Goal: Task Accomplishment & Management: Use online tool/utility

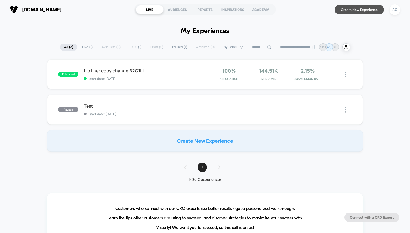
click at [347, 11] on button "Create New Experience" at bounding box center [358, 10] width 49 height 10
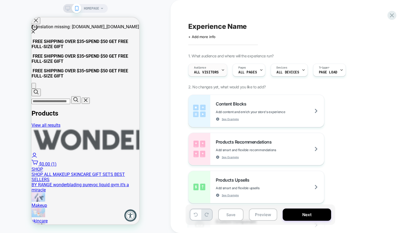
click at [222, 70] on icon at bounding box center [223, 70] width 2 height 1
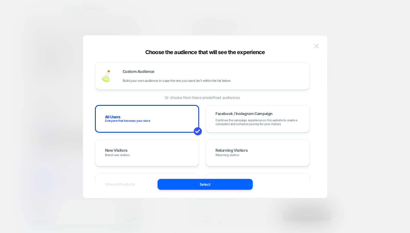
click at [318, 45] on img at bounding box center [316, 46] width 5 height 5
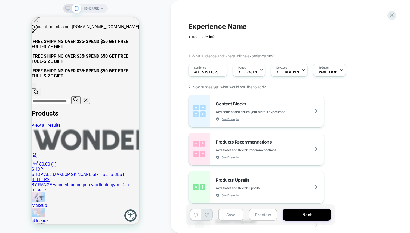
click at [96, 12] on span "HOMEPAGE" at bounding box center [91, 8] width 15 height 9
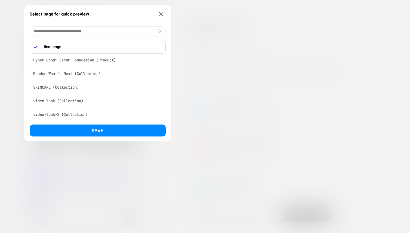
click at [92, 62] on div "Hyper-Bond™ Serum Foundation (Product)" at bounding box center [98, 60] width 136 height 10
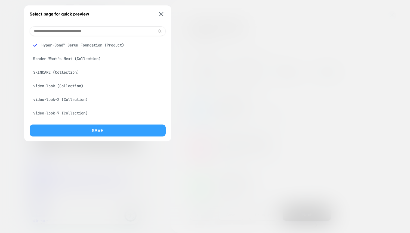
click at [96, 128] on button "Save" at bounding box center [98, 130] width 136 height 12
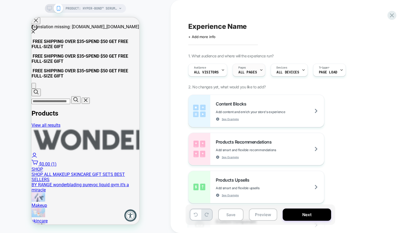
click at [260, 74] on div at bounding box center [261, 70] width 4 height 12
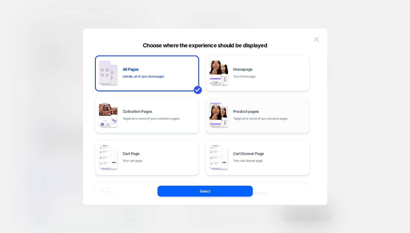
click at [234, 122] on div "Product pages Target all or some of your product pages" at bounding box center [257, 116] width 98 height 30
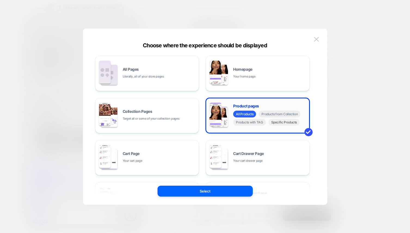
click at [272, 124] on span "Specific Products" at bounding box center [283, 122] width 31 height 7
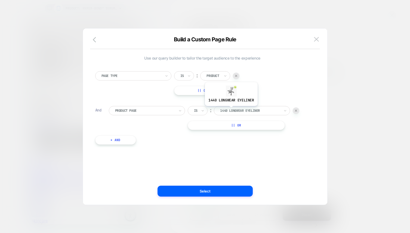
click at [230, 110] on div at bounding box center [250, 110] width 60 height 5
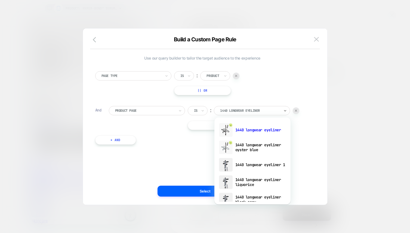
click at [294, 111] on div at bounding box center [295, 110] width 7 height 7
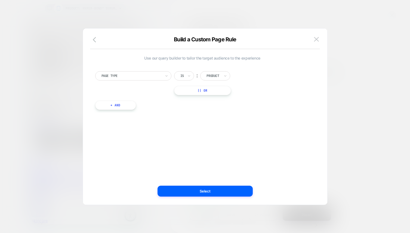
click at [114, 106] on button "+ And" at bounding box center [115, 105] width 41 height 9
click at [320, 45] on div "Build a Custom Page Rule" at bounding box center [205, 42] width 244 height 13
click at [94, 37] on icon "button" at bounding box center [96, 39] width 7 height 7
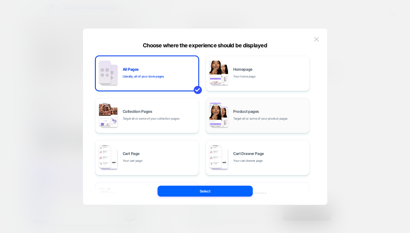
click at [232, 123] on div "Product pages Target all or some of your product pages" at bounding box center [257, 116] width 98 height 30
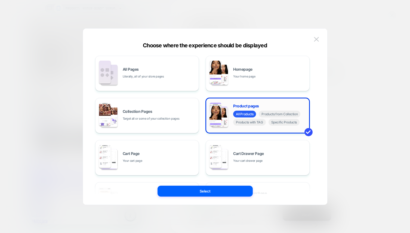
click at [232, 123] on div "Product pages All Products Products from Collection Products with TAG Specific …" at bounding box center [257, 116] width 98 height 30
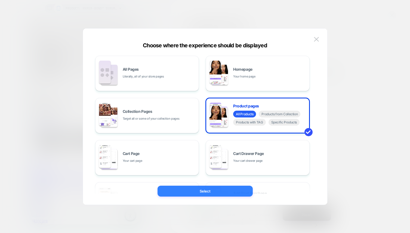
click at [214, 196] on button "Select" at bounding box center [204, 191] width 95 height 11
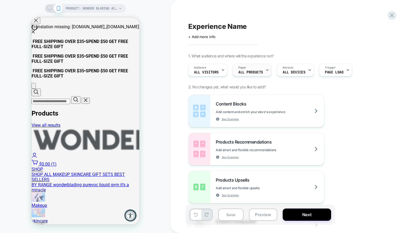
click at [252, 67] on div "Pages ALL PRODUCTS" at bounding box center [251, 70] width 36 height 12
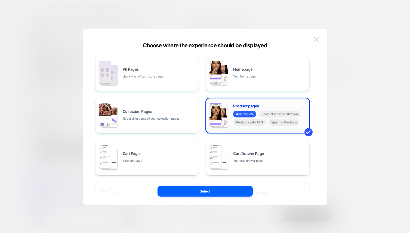
click at [280, 126] on div "All Products Products from Collection Products with TAG Specific Products" at bounding box center [269, 119] width 73 height 16
click at [278, 123] on span "Specific Products" at bounding box center [283, 122] width 31 height 7
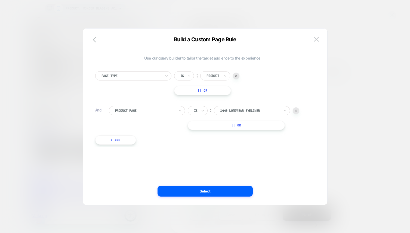
click at [202, 90] on button "|| Or" at bounding box center [202, 90] width 57 height 9
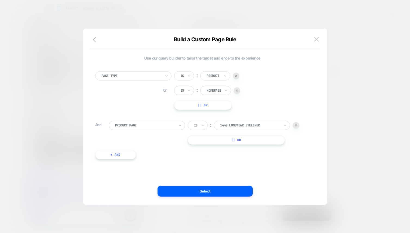
click at [238, 90] on img at bounding box center [237, 90] width 2 height 2
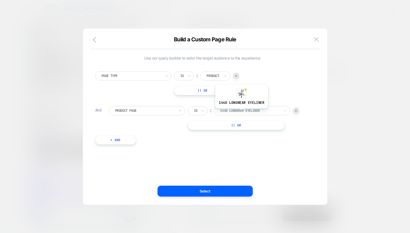
click at [246, 111] on div at bounding box center [250, 110] width 60 height 5
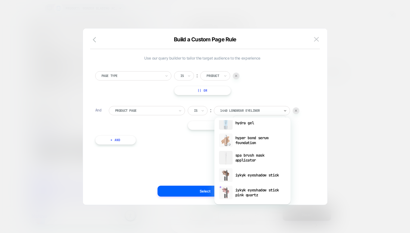
scroll to position [336, 0]
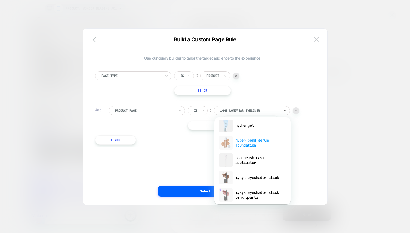
click at [250, 144] on div "hyper bond serum foundation" at bounding box center [252, 142] width 71 height 17
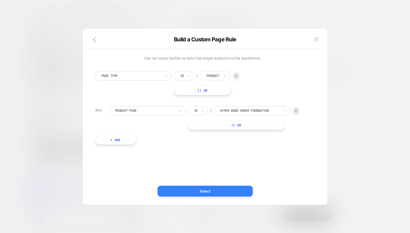
click at [193, 192] on button "Select" at bounding box center [204, 191] width 95 height 11
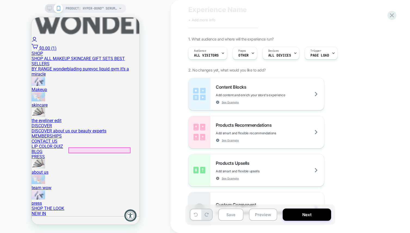
scroll to position [117, 0]
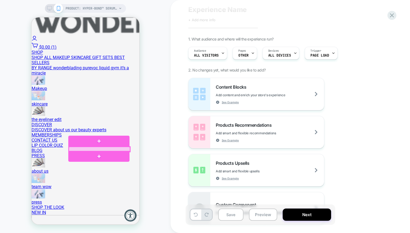
click at [98, 149] on div at bounding box center [98, 149] width 61 height 5
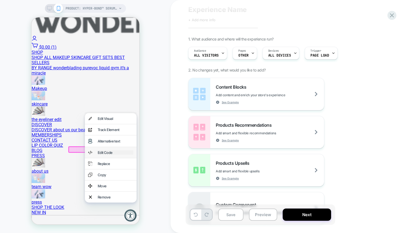
click at [103, 155] on div "Edit Code" at bounding box center [115, 152] width 36 height 4
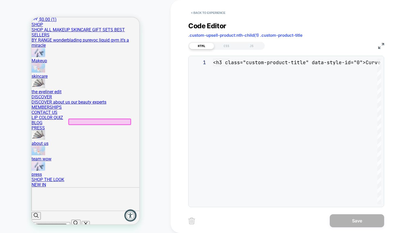
scroll to position [7, 0]
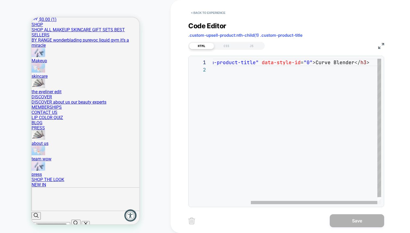
click at [349, 62] on div "< h3 class = "custom-product-title" data-style-id = "0" > Curve Blender </ h3 >" at bounding box center [272, 135] width 218 height 153
type textarea "**********"
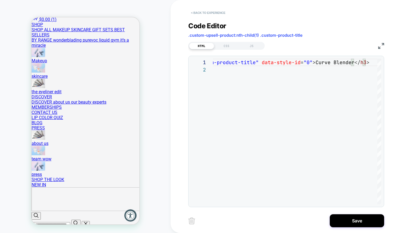
click at [204, 12] on button "< Back to experience" at bounding box center [208, 12] width 40 height 9
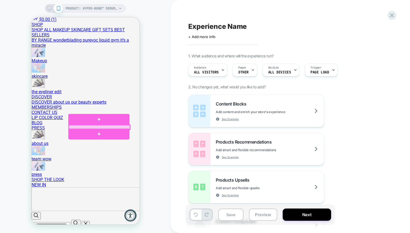
click at [74, 126] on div at bounding box center [98, 127] width 61 height 5
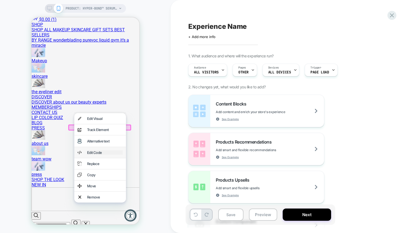
click at [93, 155] on div "Edit Code" at bounding box center [105, 152] width 36 height 4
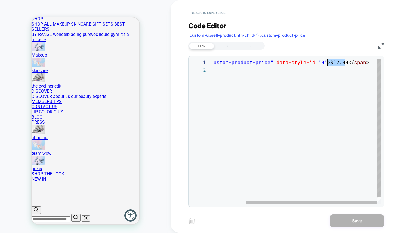
scroll to position [0, 155]
drag, startPoint x: 345, startPoint y: 62, endPoint x: 327, endPoint y: 62, distance: 17.4
click at [327, 62] on div "< span class = "custom-product-price" data-style-id = "0" > $12.00 </ span >" at bounding box center [275, 135] width 209 height 153
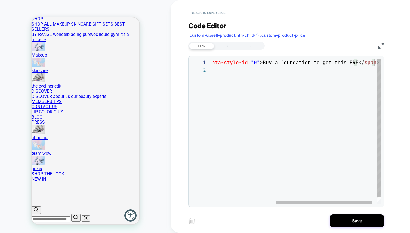
scroll to position [0, 252]
click at [261, 64] on div "< span class = "custom-product-price" data-style-id = "0" > Buy a foundation to…" at bounding box center [248, 135] width 288 height 153
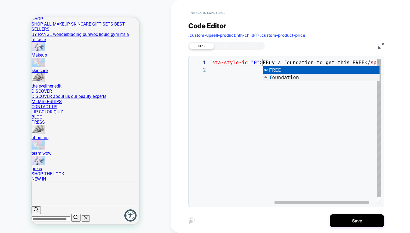
scroll to position [0, 155]
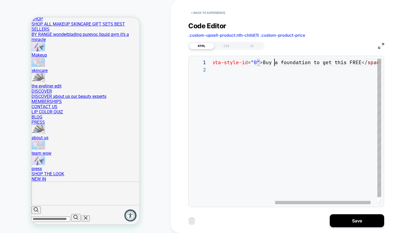
click at [273, 62] on div "< span class = "custom-product-price" data-style-id = "0" > Buy a foundation to…" at bounding box center [248, 135] width 288 height 153
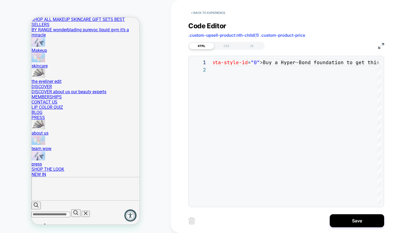
scroll to position [158, 0]
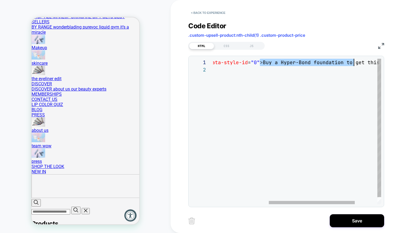
drag, startPoint x: 260, startPoint y: 63, endPoint x: 353, endPoint y: 64, distance: 92.4
click at [353, 64] on div "< span class = "custom-product-price" data-style-id = "0" > Buy a Hyper-Bond fo…" at bounding box center [264, 135] width 321 height 153
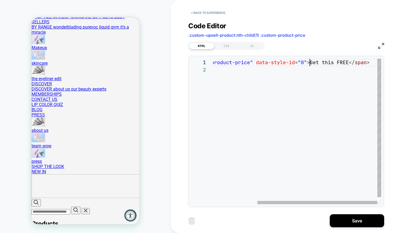
scroll to position [0, 194]
click at [345, 63] on div "< span class = "custom-product-price" data-style-id = "0" > Get this FREE </ sp…" at bounding box center [266, 135] width 230 height 153
drag, startPoint x: 297, startPoint y: 63, endPoint x: 322, endPoint y: 63, distance: 25.0
click at [322, 63] on div "< span class = "custom-product-price" data-style-id = "0" > Get this FREE when …" at bounding box center [269, 135] width 256 height 153
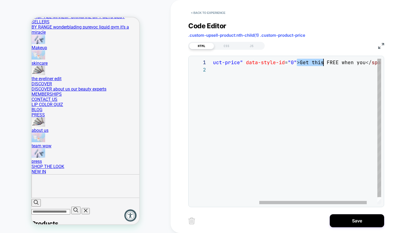
scroll to position [0, 155]
click at [345, 64] on div "< span class = "custom-product-price" data-style-id = "0" > FREE when you </ sp…" at bounding box center [266, 135] width 230 height 153
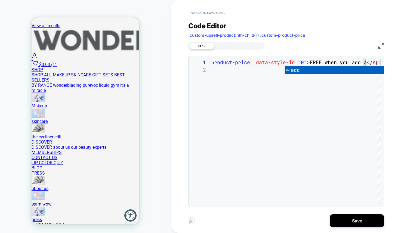
scroll to position [103, 0]
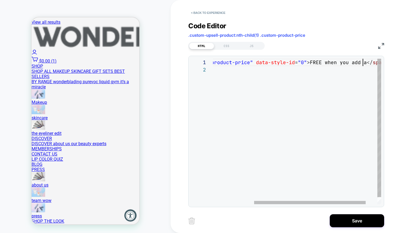
click at [363, 64] on div "< span class = "custom-product-price" data-style-id = "0" > FREE when you add a…" at bounding box center [274, 135] width 247 height 153
drag, startPoint x: 273, startPoint y: 63, endPoint x: 301, endPoint y: 63, distance: 28.3
click at [301, 63] on div "< span class = "custom-product-price" data-style-id = "0" > FREE when you add a…" at bounding box center [285, 135] width 362 height 153
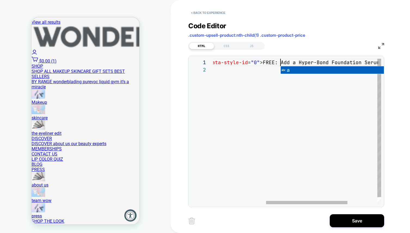
scroll to position [0, 176]
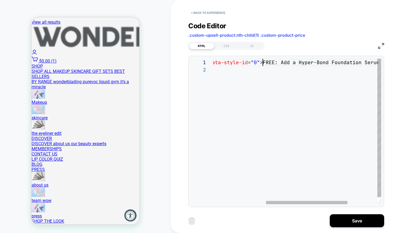
click at [261, 63] on div "< span class = "custom-product-price" data-style-id = "0" > FREE: Add a Hyper-B…" at bounding box center [273, 135] width 338 height 153
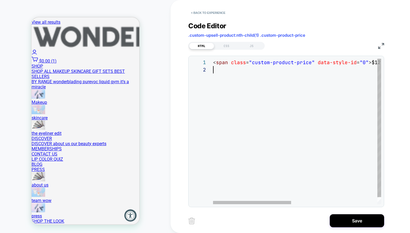
drag, startPoint x: 323, startPoint y: 63, endPoint x: 406, endPoint y: 72, distance: 82.8
click at [406, 72] on div "< span class = "custom-product-price" data-style-id = "0" > $12 ( FREE: Add a H…" at bounding box center [389, 135] width 353 height 153
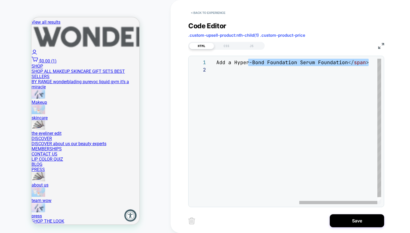
click at [345, 62] on div "< span class = "custom-product-price" data-style-id = "0" > $12 ( FREE: Add a H…" at bounding box center [204, 135] width 353 height 153
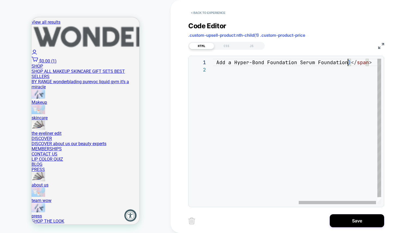
scroll to position [0, 320]
click at [290, 128] on div "< span class = "custom-product-price" data-style-id = "0" > $12 ( FREE: Add a H…" at bounding box center [206, 135] width 356 height 153
click at [286, 61] on div "< span class = "custom-product-price" data-style-id = "0" > $12 ( FREE: Add a H…" at bounding box center [275, 135] width 356 height 153
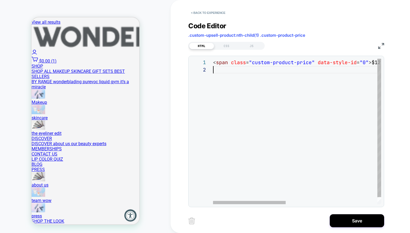
click at [280, 90] on div "< span class = "custom-product-price" data-style-id = "0" > $12 ( FREE when you…" at bounding box center [402, 135] width 379 height 153
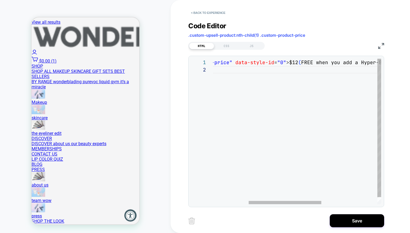
click at [294, 62] on div "< span class = "custom-product-price" data-style-id = "0" > $12 ( FREE when you…" at bounding box center [319, 135] width 379 height 153
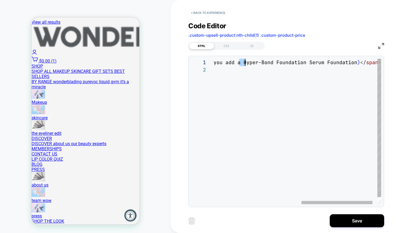
scroll to position [0, 235]
drag, startPoint x: 318, startPoint y: 64, endPoint x: 239, endPoint y: 64, distance: 78.8
click at [239, 64] on div "< span class = "custom-product-price" data-style-id = "0" > $12.00 ( FREE when …" at bounding box center [198, 135] width 388 height 153
drag, startPoint x: 278, startPoint y: 63, endPoint x: 235, endPoint y: 61, distance: 43.0
click at [235, 61] on div "< span class = "custom-product-price" data-style-id = "0" > $12.00 ( FREE when …" at bounding box center [235, 135] width 388 height 153
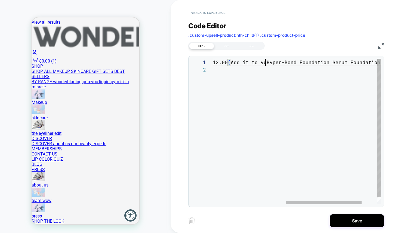
scroll to position [0, 220]
drag, startPoint x: 260, startPoint y: 63, endPoint x: 243, endPoint y: 63, distance: 17.4
click at [243, 63] on div "< span class = "custom-product-price" data-style-id = "0" > $12.00 ( Add it to …" at bounding box center [272, 135] width 371 height 153
click at [269, 63] on div "< span class = "custom-product-price" data-style-id = "0" > FREE ( Add it to yo…" at bounding box center [269, 135] width 365 height 153
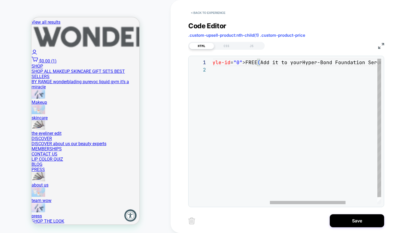
click at [301, 63] on div "< span class = "custom-product-price" data-style-id = "0" > FREE ( Add it to yo…" at bounding box center [269, 135] width 365 height 153
click at [279, 61] on div "< span class = "custom-product-price" data-style-id = "0" > FREE ( Add it to yo…" at bounding box center [262, 135] width 365 height 153
click at [331, 64] on div "< span class = "custom-product-price" data-style-id = "0" > FREE ( Add it with …" at bounding box center [267, 135] width 374 height 153
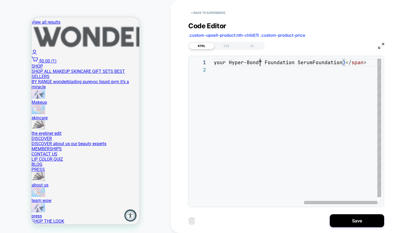
scroll to position [0, 291]
click at [295, 63] on div "< span class = "custom-product-price" data-style-id = "0" > FREE ( Add it with …" at bounding box center [192, 135] width 376 height 153
drag, startPoint x: 295, startPoint y: 63, endPoint x: 262, endPoint y: 63, distance: 32.3
click at [263, 63] on div "< span class = "custom-product-price" data-style-id = "0" > FREE ( Add it with …" at bounding box center [192, 135] width 376 height 153
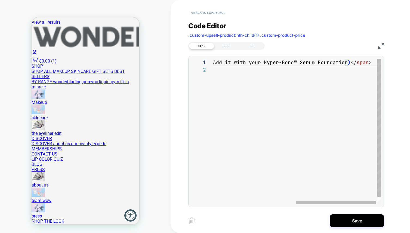
scroll to position [7, 0]
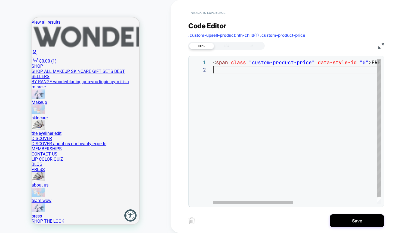
click at [251, 119] on div "< span class = "custom-product-price" data-style-id = "0" > FREE ( Add it with …" at bounding box center [385, 135] width 344 height 153
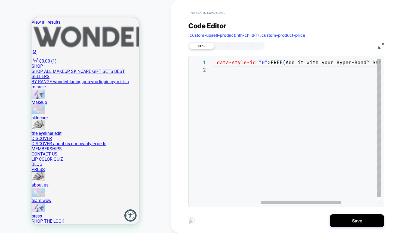
click at [275, 62] on div "< span class = "custom-product-price" data-style-id = "0" > FREE ( Add it with …" at bounding box center [284, 135] width 344 height 153
click at [285, 62] on div "< span class = "custom-product-price" data-style-id = "0" > FREE ( Add it with …" at bounding box center [284, 135] width 344 height 153
click at [280, 62] on div "< span class = "custom-product-price" data-style-id = "0" > FREE ( Add it with …" at bounding box center [284, 135] width 344 height 153
click at [267, 63] on div "< span class = "custom-product-price" data-style-id = "0" > FREE < br > ( Add i…" at bounding box center [288, 135] width 353 height 153
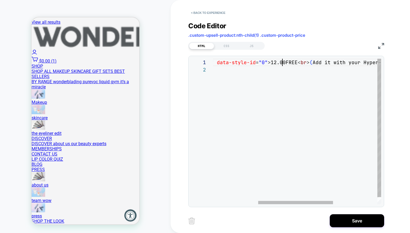
scroll to position [0, 173]
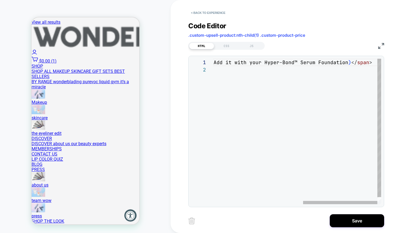
click at [341, 64] on div "< span class = "custom-product-price" data-style-id = "0" > 12.00 FREE < br > (…" at bounding box center [195, 135] width 371 height 153
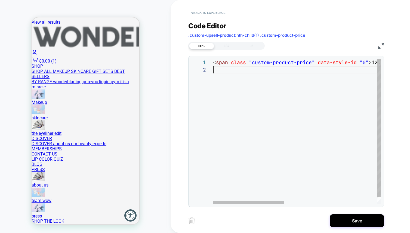
click at [265, 100] on div "< span class = "custom-product-price" data-style-id = "0" > 12.00 FREE < br > (…" at bounding box center [407, 135] width 388 height 153
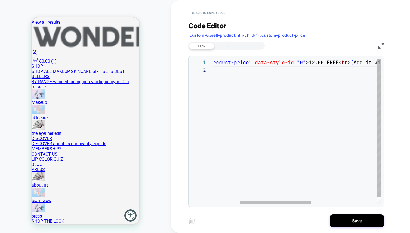
click at [308, 64] on div "< span class = "custom-product-price" data-style-id = "0" > 12.00 FREE < br > (…" at bounding box center [344, 135] width 388 height 153
click at [284, 62] on div "< span class = "custom-product-price" data-style-id = "0" >< s > $12.00 </ s > …" at bounding box center [270, 135] width 412 height 153
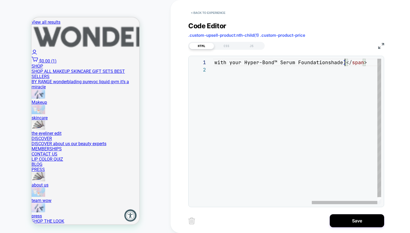
click at [345, 63] on div "< span class = "custom-product-price" data-style-id = "0" >< s > $12.00 </ s > …" at bounding box center [170, 135] width 421 height 153
click at [299, 134] on div "< span class = "custom-product-price" data-style-id = "0" >< s > $12.00 </ s > …" at bounding box center [176, 135] width 432 height 153
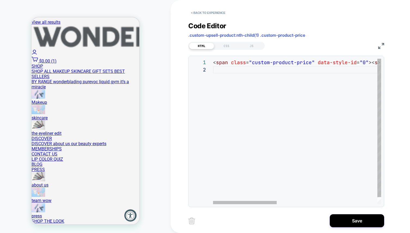
type textarea "**********"
drag, startPoint x: 344, startPoint y: 63, endPoint x: 367, endPoint y: 65, distance: 22.7
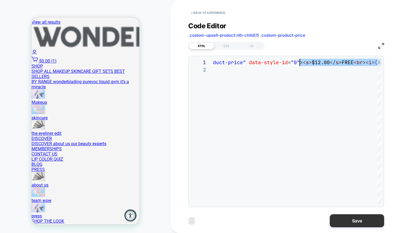
click at [346, 220] on button "Save" at bounding box center [356, 220] width 54 height 13
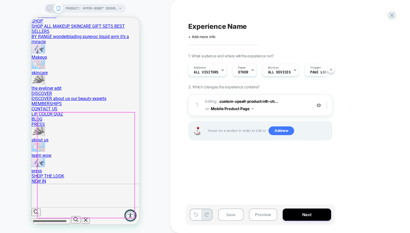
scroll to position [150, 0]
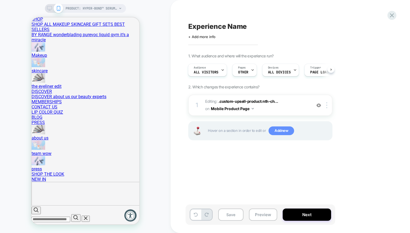
click at [274, 130] on span "Add new" at bounding box center [281, 130] width 26 height 9
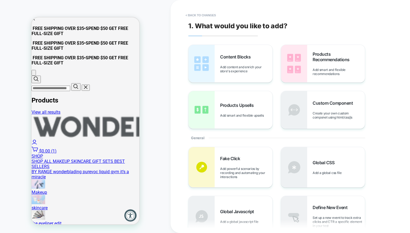
scroll to position [0, 0]
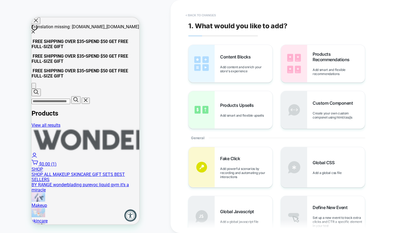
click at [195, 15] on button "< Back to changes" at bounding box center [201, 15] width 36 height 9
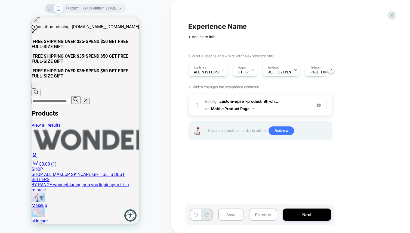
scroll to position [0, 0]
click at [51, 10] on icon at bounding box center [49, 8] width 5 height 5
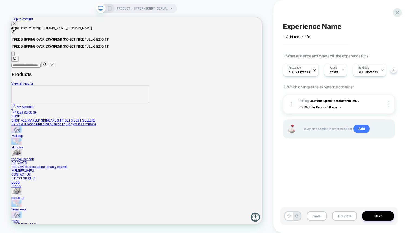
scroll to position [0, 0]
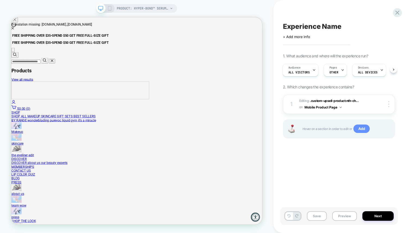
click at [361, 128] on span "Add" at bounding box center [361, 128] width 17 height 9
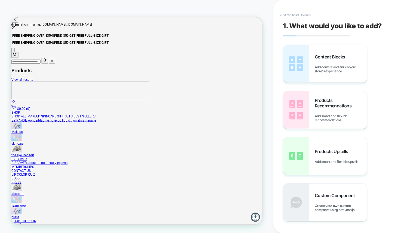
click at [311, 70] on div "Content Blocks Add content and enrich your store's experience" at bounding box center [325, 64] width 84 height 38
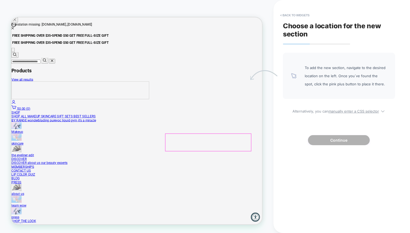
click at [226, 180] on div at bounding box center [274, 184] width 114 height 23
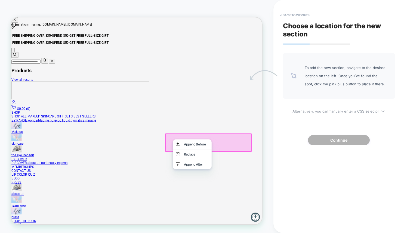
click at [221, 183] on div at bounding box center [273, 183] width 114 height 23
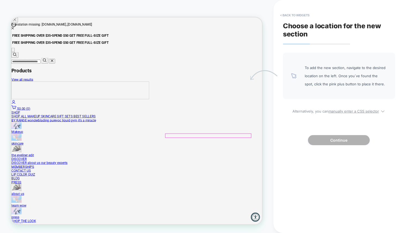
click at [230, 180] on div at bounding box center [274, 181] width 114 height 5
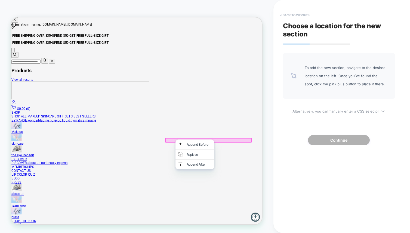
click at [290, 18] on button "< Back to widgets" at bounding box center [294, 15] width 35 height 9
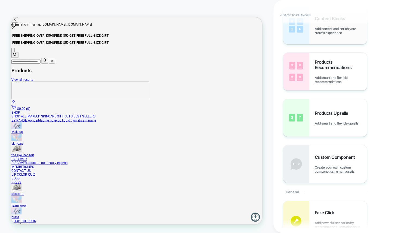
scroll to position [0, 0]
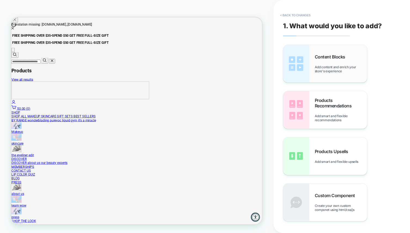
click at [301, 60] on img at bounding box center [296, 64] width 26 height 38
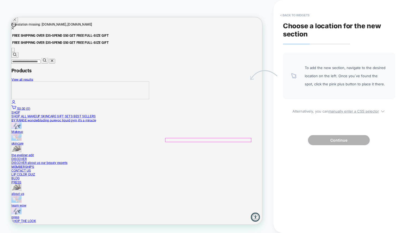
click at [223, 180] on div at bounding box center [274, 181] width 114 height 5
click at [276, 179] on div at bounding box center [273, 180] width 114 height 5
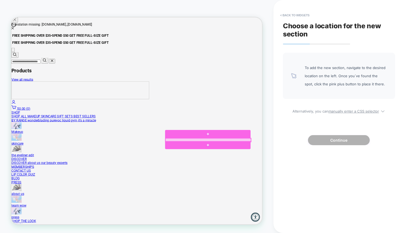
click at [248, 180] on div at bounding box center [274, 181] width 114 height 5
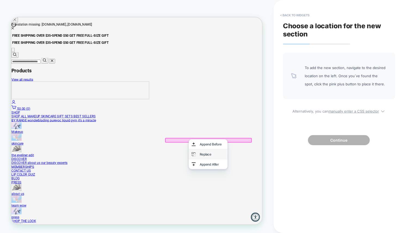
click at [259, 201] on div "Replace" at bounding box center [274, 199] width 52 height 13
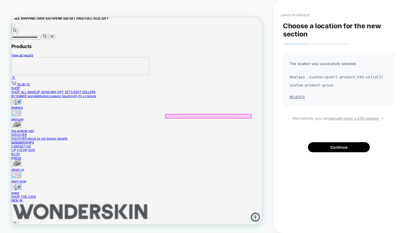
scroll to position [34, 0]
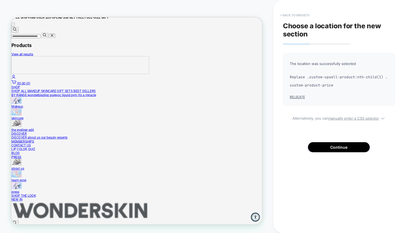
click at [290, 15] on button "< Back to widgets" at bounding box center [294, 15] width 35 height 9
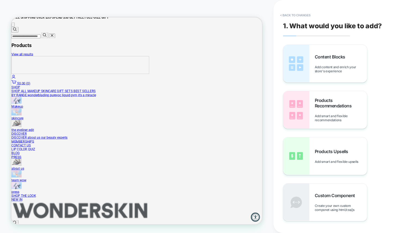
click at [287, 16] on button "< Back to changes" at bounding box center [295, 15] width 36 height 9
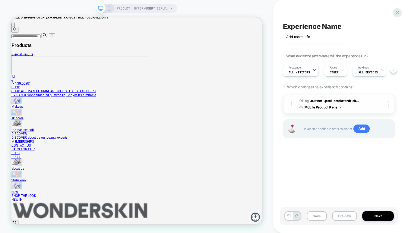
scroll to position [0, 0]
click at [358, 128] on span "Add" at bounding box center [361, 128] width 17 height 9
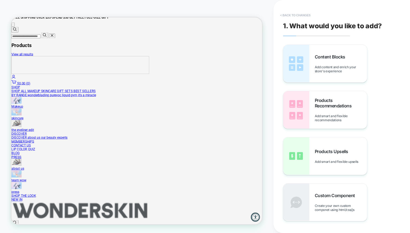
click at [290, 16] on button "< Back to changes" at bounding box center [295, 15] width 36 height 9
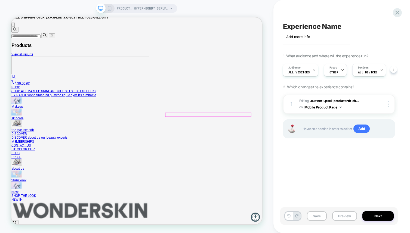
click at [224, 146] on div at bounding box center [274, 147] width 114 height 5
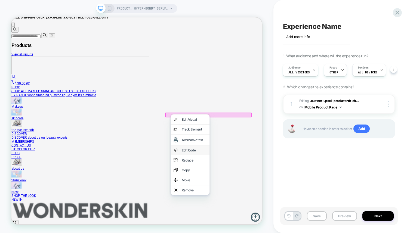
click at [237, 195] on div "Edit Code" at bounding box center [250, 194] width 52 height 13
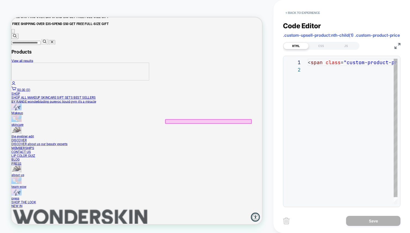
scroll to position [7, 0]
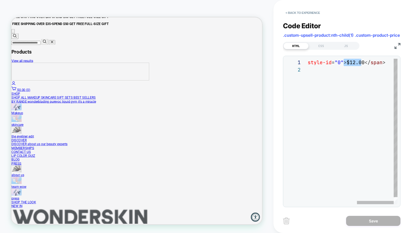
drag, startPoint x: 344, startPoint y: 62, endPoint x: 361, endPoint y: 62, distance: 17.7
click at [361, 62] on div "< span class = "custom-product-price" data-style-id = "0" > $12.00 </ span >" at bounding box center [292, 135] width 209 height 153
type textarea "**********"
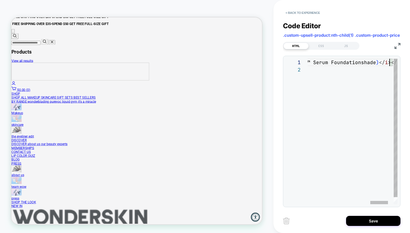
click at [328, 104] on div "< span class = "custom-product-price" data-style-id = "0" >< s > $12.00 </ s > …" at bounding box center [209, 135] width 432 height 153
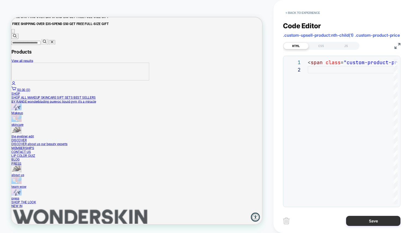
click at [363, 219] on button "Save" at bounding box center [373, 221] width 54 height 10
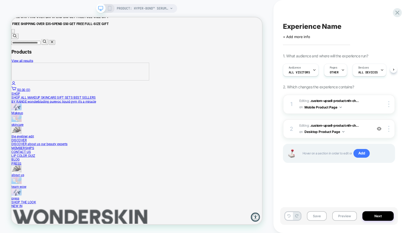
scroll to position [0, 0]
click at [110, 9] on icon at bounding box center [109, 8] width 5 height 5
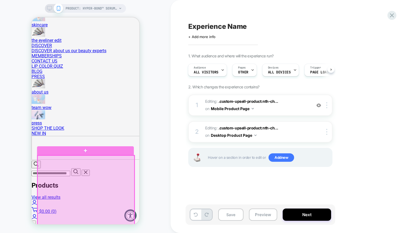
scroll to position [188, 0]
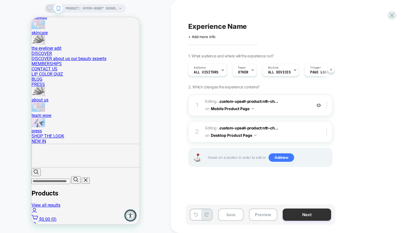
click at [298, 212] on button "Next" at bounding box center [306, 214] width 48 height 12
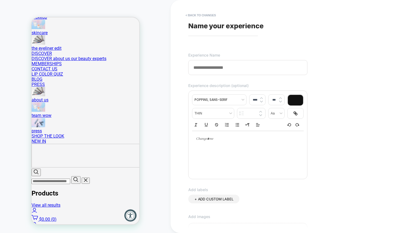
click at [233, 68] on input at bounding box center [247, 67] width 119 height 15
type input "**********"
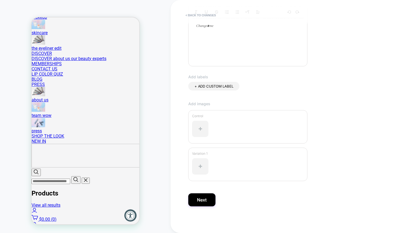
scroll to position [113, 0]
click at [200, 198] on button "Next" at bounding box center [201, 199] width 27 height 13
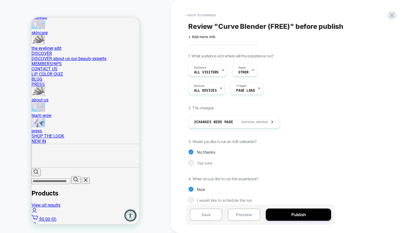
scroll to position [5, 0]
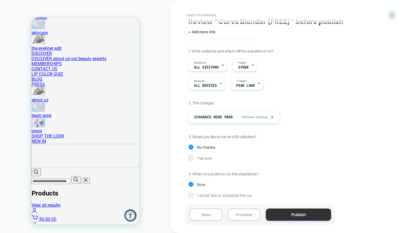
click at [289, 215] on button "Publish" at bounding box center [298, 214] width 65 height 12
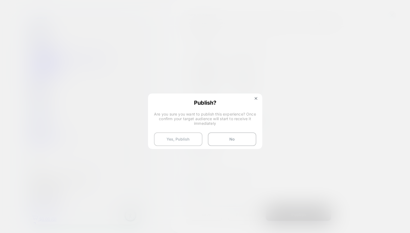
click at [182, 143] on button "Yes, Publish" at bounding box center [178, 139] width 48 height 14
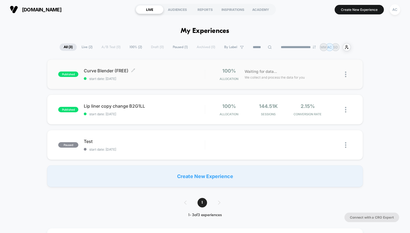
click at [157, 74] on div "Curve Blender (FREE) Click to edit experience details Click to edit experience …" at bounding box center [144, 74] width 121 height 13
click at [337, 75] on icon at bounding box center [335, 74] width 4 height 4
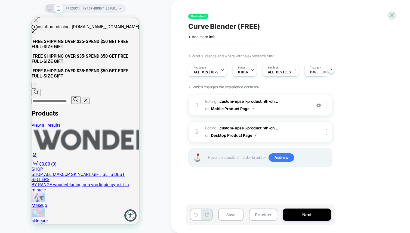
scroll to position [173, 0]
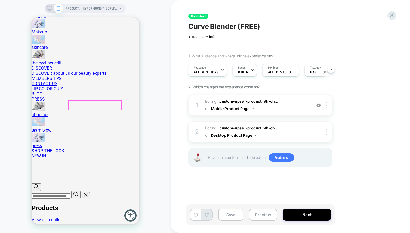
click at [235, 111] on button "Mobile Product Page" at bounding box center [232, 109] width 43 height 8
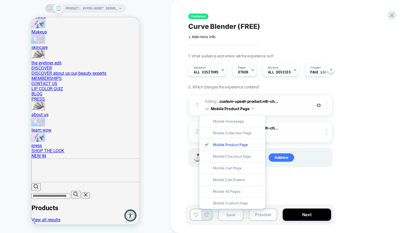
click at [328, 102] on div at bounding box center [327, 105] width 9 height 6
click at [268, 107] on span "Editing : .custom-upsell-product:nth-ch... .custom-upsell-product:nth-child(1) …" at bounding box center [257, 105] width 104 height 15
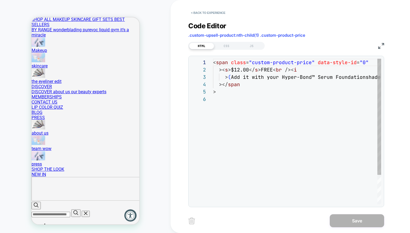
scroll to position [37, 0]
click at [230, 77] on div "< span class = "custom-product-price" data-style-id = "0" >< s > $12.00 </ s > …" at bounding box center [310, 150] width 195 height 182
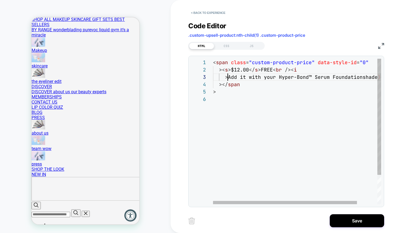
scroll to position [15, 15]
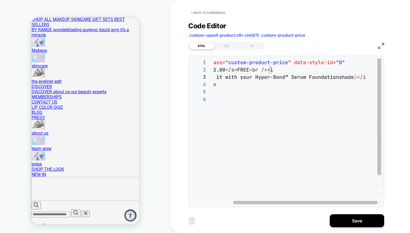
click at [355, 79] on div "< span class = "custom-product-price" data-style-id = "0" >< s > $12.00 </ s > …" at bounding box center [285, 150] width 192 height 182
click at [266, 147] on div "< span class = "custom-product-price" data-style-id = "0" >< s > $12.00 </ s > …" at bounding box center [286, 150] width 189 height 182
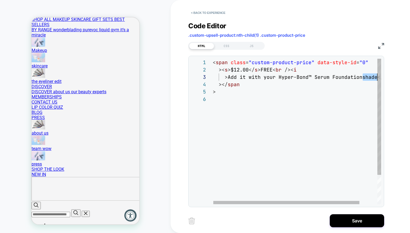
drag, startPoint x: 361, startPoint y: 78, endPoint x: 376, endPoint y: 78, distance: 14.7
click at [376, 78] on div "< span class = "custom-product-price" data-style-id = "0" >< s > $12.00 </ s > …" at bounding box center [307, 150] width 189 height 182
type textarea "**********"
click at [327, 127] on div "< span class = "custom-product-price" data-style-id = "0" >< s > $12.00 </ s > …" at bounding box center [298, 150] width 171 height 182
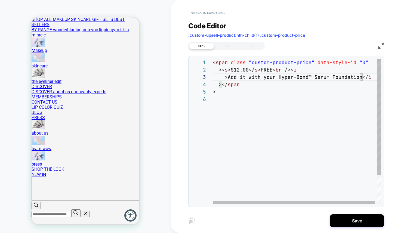
scroll to position [37, 0]
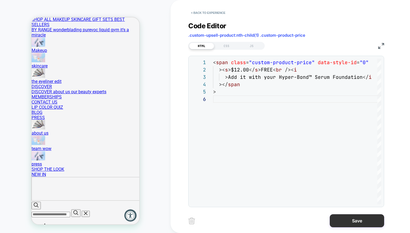
click at [350, 223] on button "Save" at bounding box center [356, 220] width 54 height 13
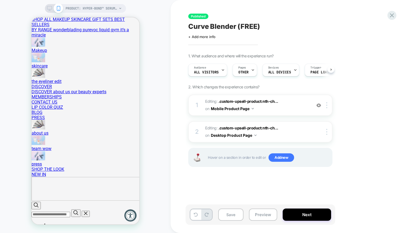
scroll to position [0, 0]
click at [257, 133] on span "Editing : .custom-upsell-product:nth-ch... .custom-upsell-product:nth-child(1) …" at bounding box center [257, 131] width 104 height 15
click at [247, 135] on button "Desktop Product Page" at bounding box center [234, 135] width 46 height 8
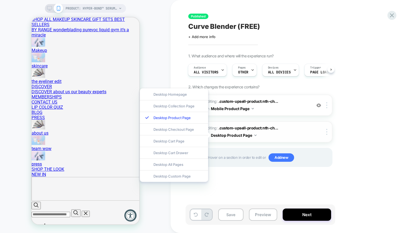
click at [247, 135] on button "Desktop Product Page" at bounding box center [234, 135] width 46 height 8
click at [48, 11] on div "PRODUCT: Hyper-Bond™ Serum Foundation" at bounding box center [85, 8] width 81 height 9
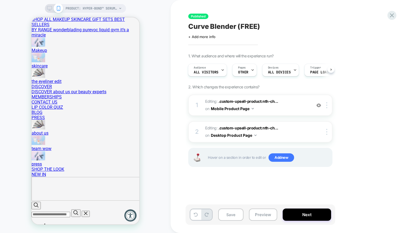
click at [47, 7] on icon at bounding box center [49, 8] width 5 height 5
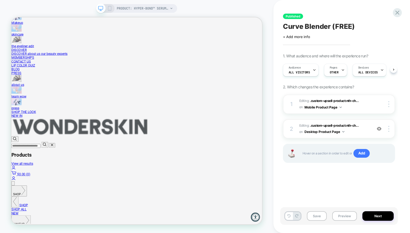
scroll to position [0, 0]
click at [390, 127] on div at bounding box center [389, 129] width 10 height 6
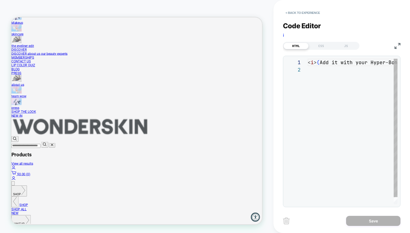
scroll to position [7, 0]
click at [318, 65] on div "< i > ( Add it with your Hyper-Bond™ Serum Foundation shade ) </ i >" at bounding box center [403, 135] width 192 height 153
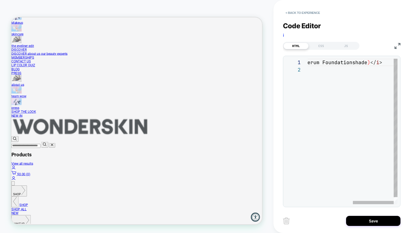
click at [369, 64] on div "< i > Add it with your Hyper-Bond™ Serum Foundation shade ) </ i >" at bounding box center [302, 135] width 189 height 153
type textarea "**********"
click at [298, 134] on div "< i > Add it with your Hyper-Bond™ Serum Foundation </ i >" at bounding box center [313, 135] width 168 height 153
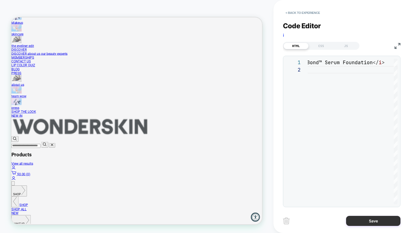
click at [364, 219] on button "Save" at bounding box center [373, 221] width 54 height 10
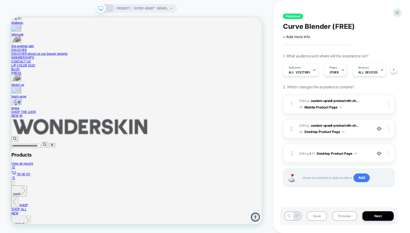
scroll to position [0, 0]
click at [379, 153] on img at bounding box center [378, 153] width 5 height 5
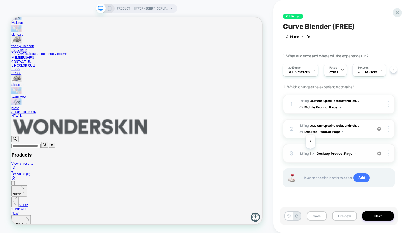
click at [310, 152] on span "i" at bounding box center [310, 153] width 1 height 4
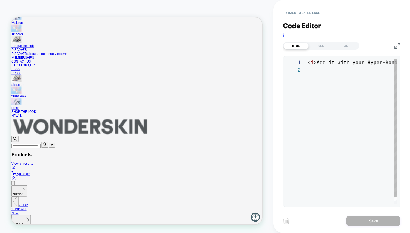
scroll to position [7, 0]
click at [323, 66] on div "< i > Add it with your Hyper-Bond™ Serum Foundation </ i >" at bounding box center [313, 135] width 168 height 153
click at [323, 66] on div "< i > Add it with your Hyper-Bond™ Serum Foundation </ i >" at bounding box center [391, 135] width 168 height 153
click at [289, 11] on button "< Back to experience" at bounding box center [303, 12] width 40 height 9
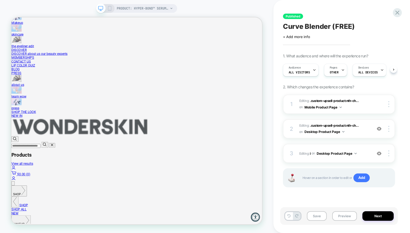
scroll to position [0, 0]
click at [323, 126] on span ".custom-upsell-product:nth-ch..." at bounding box center [334, 125] width 49 height 4
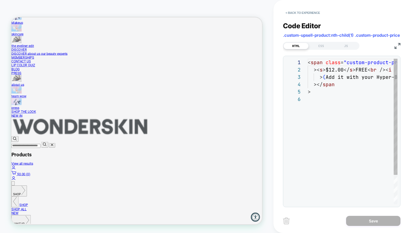
scroll to position [37, 0]
click at [322, 78] on div "< span class = "custom-product-price" data-style-id = "0" >< s > $12.00 </ s > …" at bounding box center [404, 150] width 195 height 182
click at [324, 92] on div "< span class = "custom-product-price" data-style-id = "0" >< s > $12.00 </ s > …" at bounding box center [404, 150] width 195 height 182
click at [324, 79] on div "< span class = "custom-product-price" data-style-id = "0" >< s > $12.00 </ s > …" at bounding box center [404, 150] width 195 height 182
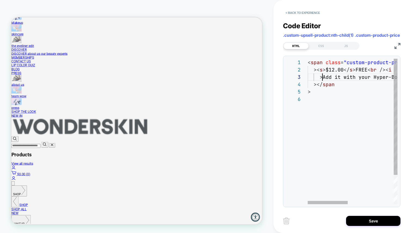
scroll to position [15, 15]
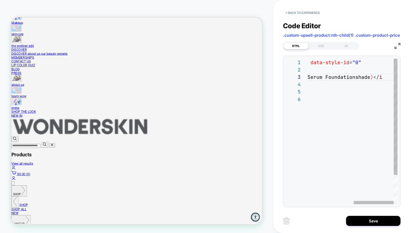
click at [372, 76] on div "< span class = "custom-product-price" data-style-id = "0" >< s > $12.00 </ s > …" at bounding box center [301, 150] width 192 height 182
type textarea "**********"
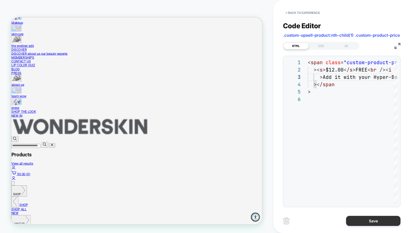
click at [370, 223] on button "Save" at bounding box center [373, 221] width 54 height 10
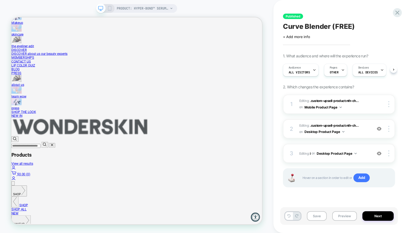
scroll to position [0, 0]
click at [356, 153] on img at bounding box center [355, 153] width 2 height 1
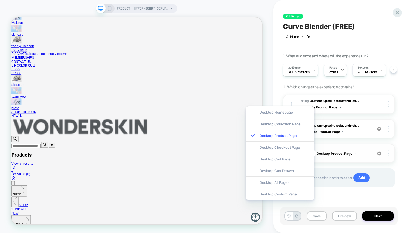
click at [356, 153] on img at bounding box center [355, 153] width 2 height 1
click at [377, 151] on img at bounding box center [378, 153] width 5 height 5
click at [379, 153] on img at bounding box center [378, 153] width 5 height 5
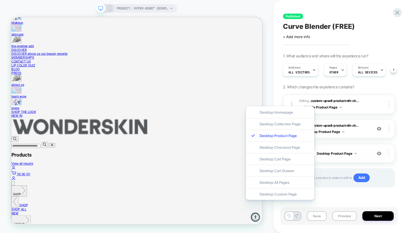
click at [388, 152] on img at bounding box center [388, 153] width 1 height 6
click at [283, 87] on span "2. Which changes the experience contains?" at bounding box center [318, 87] width 71 height 5
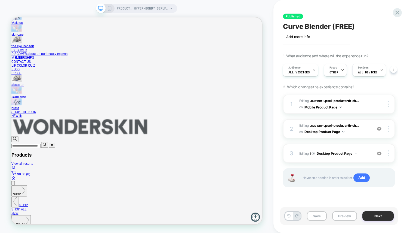
click at [388, 214] on button "Next" at bounding box center [377, 216] width 31 height 10
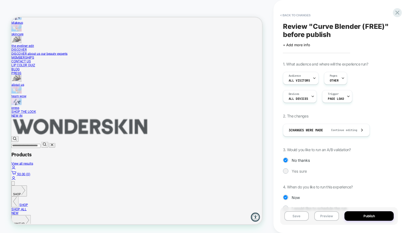
scroll to position [13, 0]
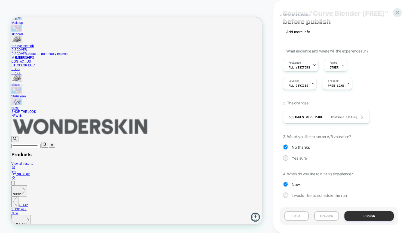
click at [369, 215] on button "Publish" at bounding box center [368, 216] width 49 height 10
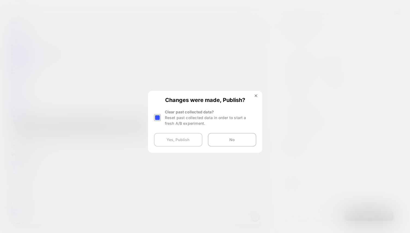
click at [170, 140] on button "Yes, Publish" at bounding box center [178, 140] width 48 height 14
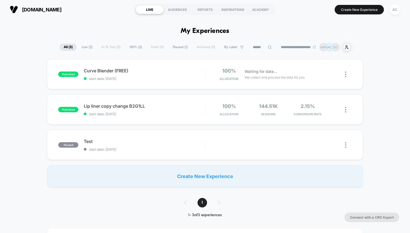
click at [393, 11] on div "AC" at bounding box center [394, 9] width 11 height 11
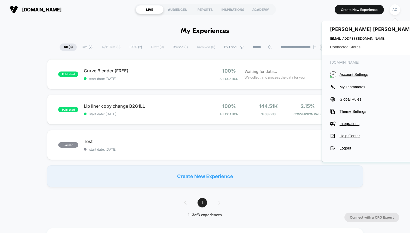
click at [351, 46] on span "Connected Stores" at bounding box center [373, 47] width 86 height 4
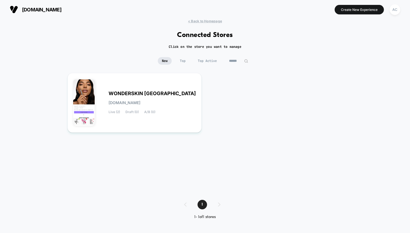
click at [210, 46] on h2 "Click on the store you want to manage" at bounding box center [204, 47] width 73 height 4
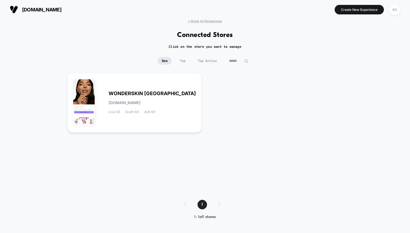
click at [220, 204] on div "1" at bounding box center [205, 205] width 52 height 10
click at [393, 11] on div "AC" at bounding box center [394, 9] width 11 height 11
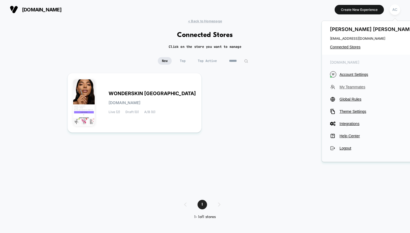
click at [358, 86] on span "My Teammates" at bounding box center [377, 87] width 76 height 4
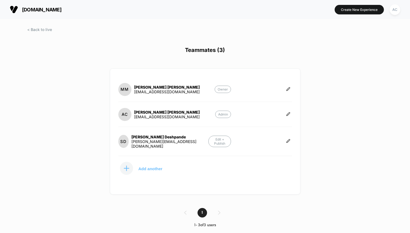
click at [127, 166] on icon at bounding box center [126, 168] width 5 height 5
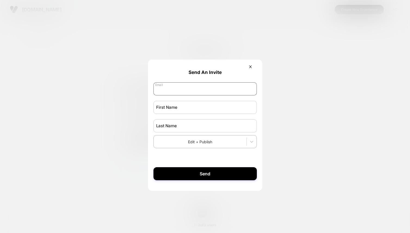
click at [172, 90] on input "email" at bounding box center [204, 88] width 103 height 13
click at [251, 68] on icon at bounding box center [250, 67] width 4 height 4
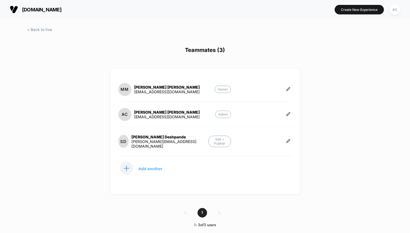
click at [221, 213] on div "1" at bounding box center [205, 213] width 410 height 10
click at [143, 125] on div "AC Alexandre Chau alex@dcblab.com Admin" at bounding box center [204, 117] width 173 height 20
click at [135, 111] on div "Alexandre Chau" at bounding box center [166, 112] width 65 height 5
click at [285, 89] on button at bounding box center [287, 89] width 7 height 5
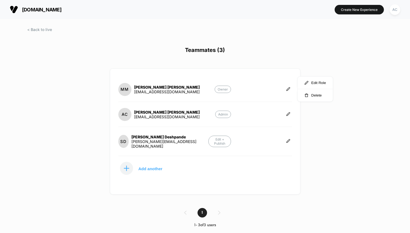
click at [268, 109] on div "AC Alexandre Chau alex@dcblab.com Admin" at bounding box center [204, 117] width 173 height 20
click at [287, 113] on icon at bounding box center [288, 114] width 4 height 4
click at [262, 119] on div "AC Alexandre Chau alex@dcblab.com Admin" at bounding box center [204, 117] width 173 height 20
click at [287, 141] on button at bounding box center [287, 141] width 7 height 5
click at [264, 136] on div "SD Swarada Deshpande swarada@dcblab.com Edit + Publish" at bounding box center [204, 144] width 173 height 24
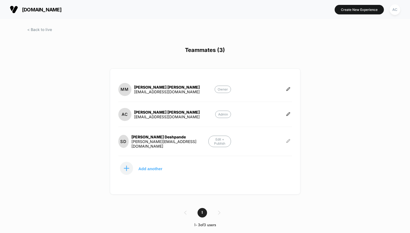
click at [286, 139] on icon at bounding box center [288, 141] width 4 height 4
click at [261, 141] on div "SD Swarada Deshpande swarada@dcblab.com Edit + Publish" at bounding box center [204, 144] width 173 height 24
click at [399, 10] on div "AC" at bounding box center [394, 9] width 11 height 11
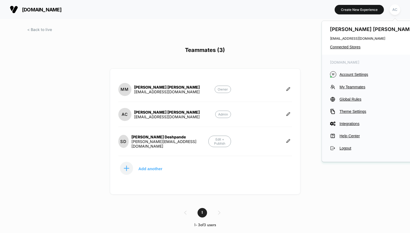
click at [341, 43] on div "Alexandre Chau alex@dcblab.com Connected Stores" at bounding box center [373, 38] width 102 height 34
click at [341, 48] on span "Connected Stores" at bounding box center [373, 47] width 86 height 4
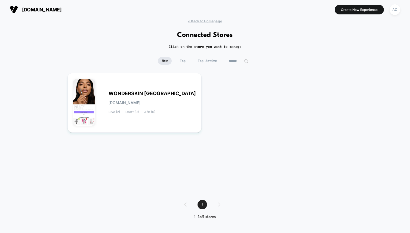
click at [196, 47] on h2 "Click on the store you want to manage" at bounding box center [204, 47] width 73 height 4
click at [217, 205] on div "1" at bounding box center [205, 205] width 52 height 10
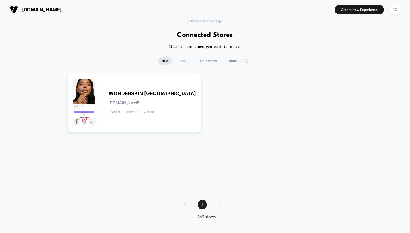
click at [217, 205] on div "1" at bounding box center [205, 205] width 52 height 10
click at [368, 9] on button "Create New Experience" at bounding box center [358, 10] width 49 height 10
click at [392, 10] on div "AC" at bounding box center [394, 9] width 11 height 11
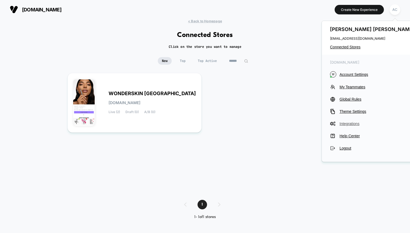
click at [348, 121] on span "Integrations" at bounding box center [377, 123] width 76 height 4
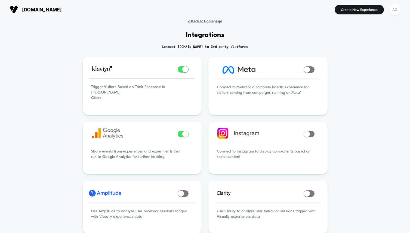
click at [211, 20] on span "< Back to Homepage" at bounding box center [205, 21] width 34 height 4
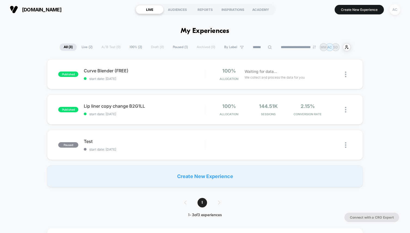
click at [391, 9] on div "AC" at bounding box center [394, 9] width 11 height 11
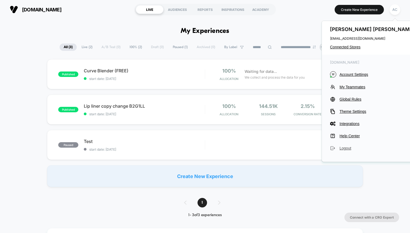
click at [345, 150] on button "Logout" at bounding box center [373, 147] width 86 height 5
